Goal: Task Accomplishment & Management: Complete application form

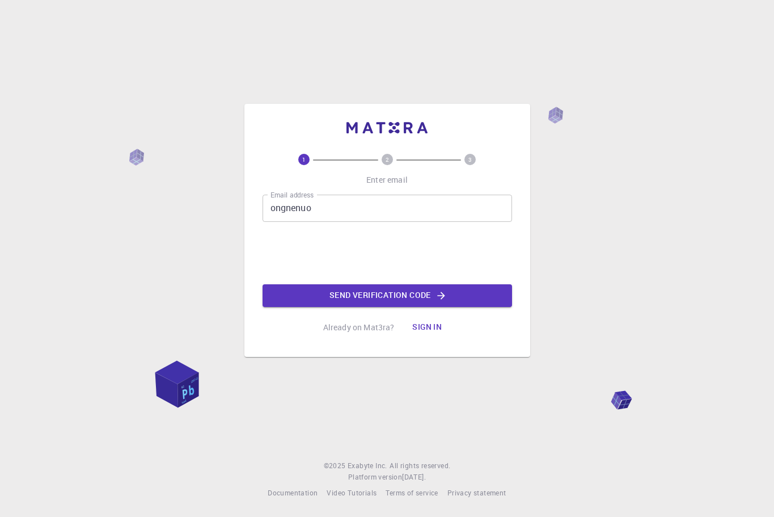
click at [325, 211] on input "ongnenuo" at bounding box center [388, 208] width 250 height 27
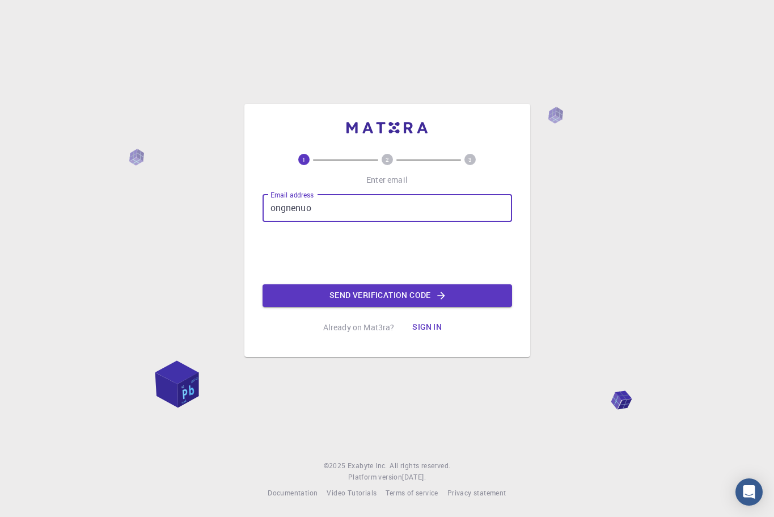
drag, startPoint x: 327, startPoint y: 209, endPoint x: 242, endPoint y: 206, distance: 85.1
click at [242, 206] on div "1 2 3 Enter email Email address ongnenuo Email address Send verification code A…" at bounding box center [387, 258] width 774 height 517
type input "[EMAIL_ADDRESS][DOMAIN_NAME]"
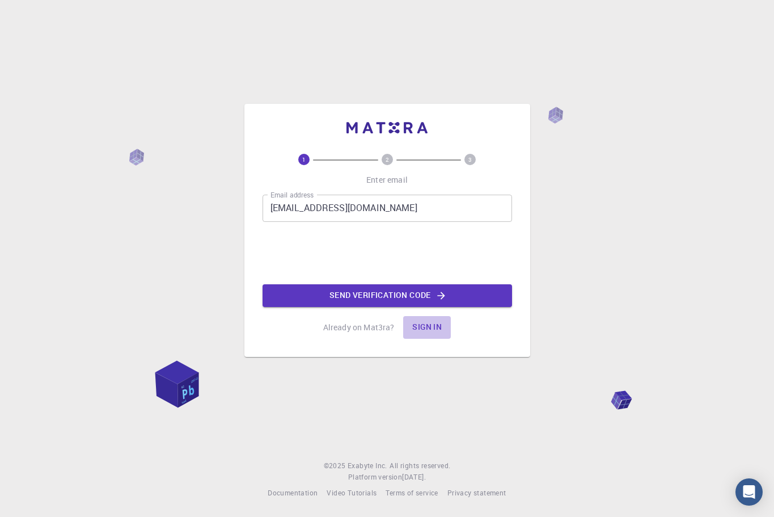
click at [436, 324] on button "Sign in" at bounding box center [427, 327] width 48 height 23
